Goal: Transaction & Acquisition: Purchase product/service

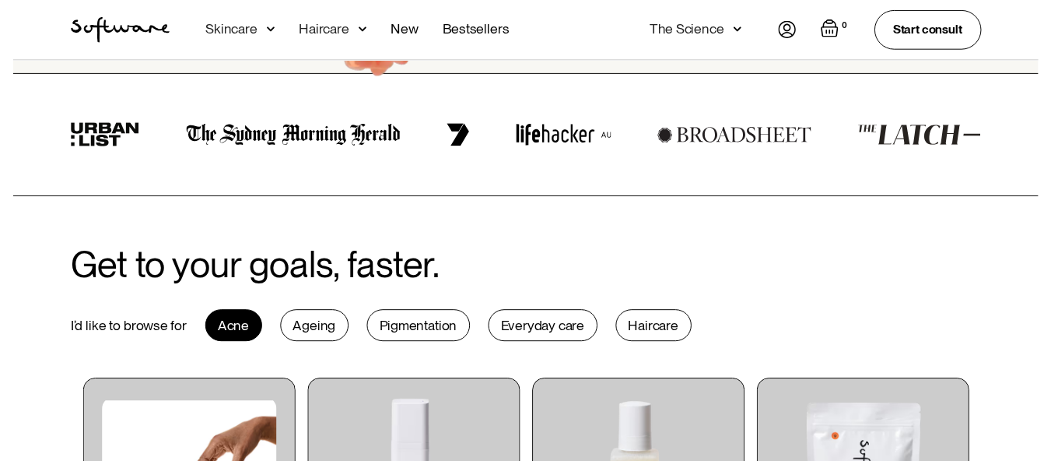
scroll to position [581, 0]
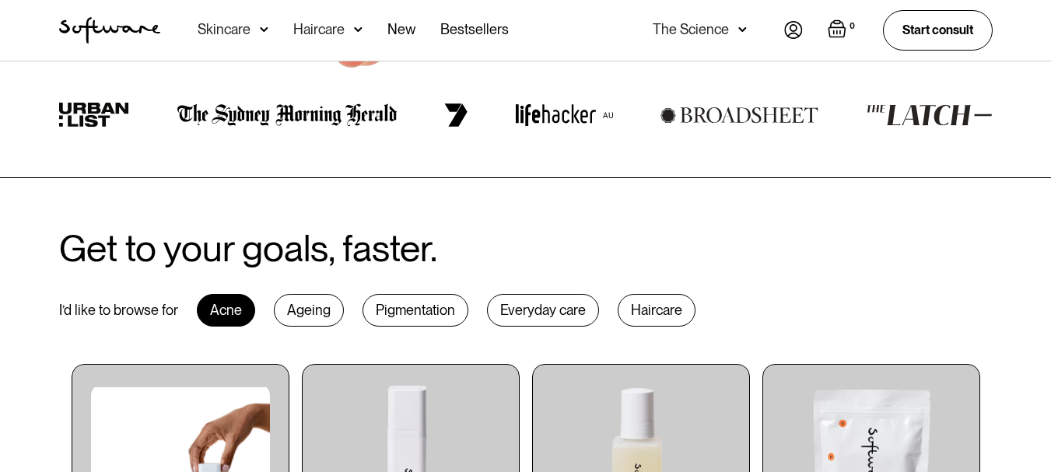
click at [254, 29] on div "Skincare" at bounding box center [233, 30] width 71 height 61
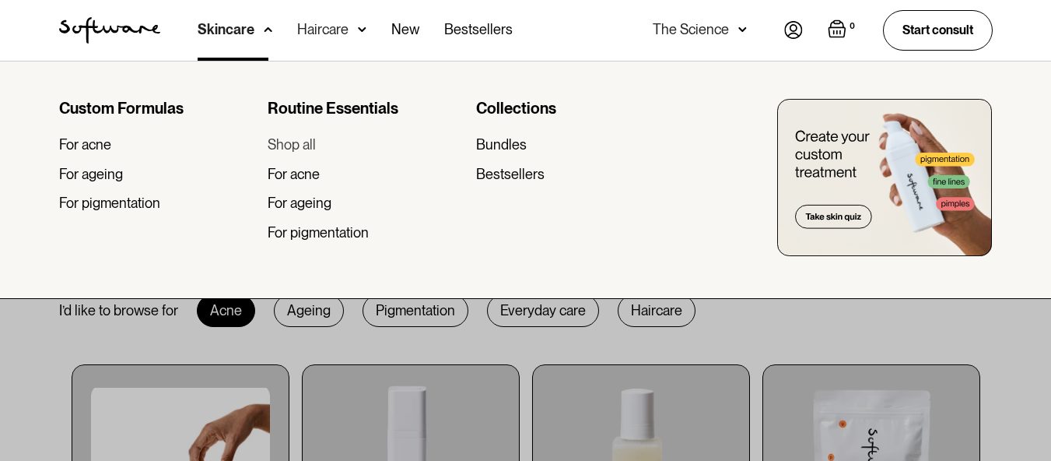
click at [308, 145] on div "Shop all" at bounding box center [292, 144] width 48 height 17
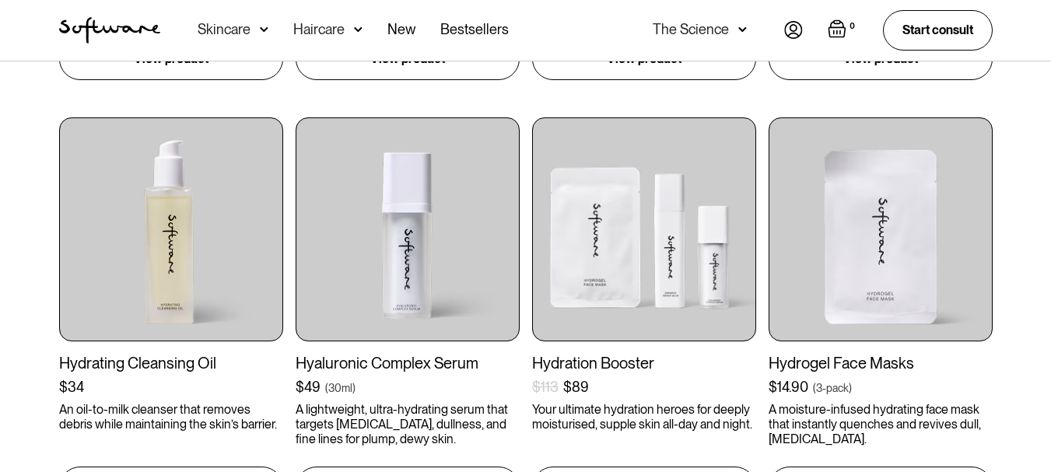
scroll to position [699, 0]
